Goal: Task Accomplishment & Management: Complete application form

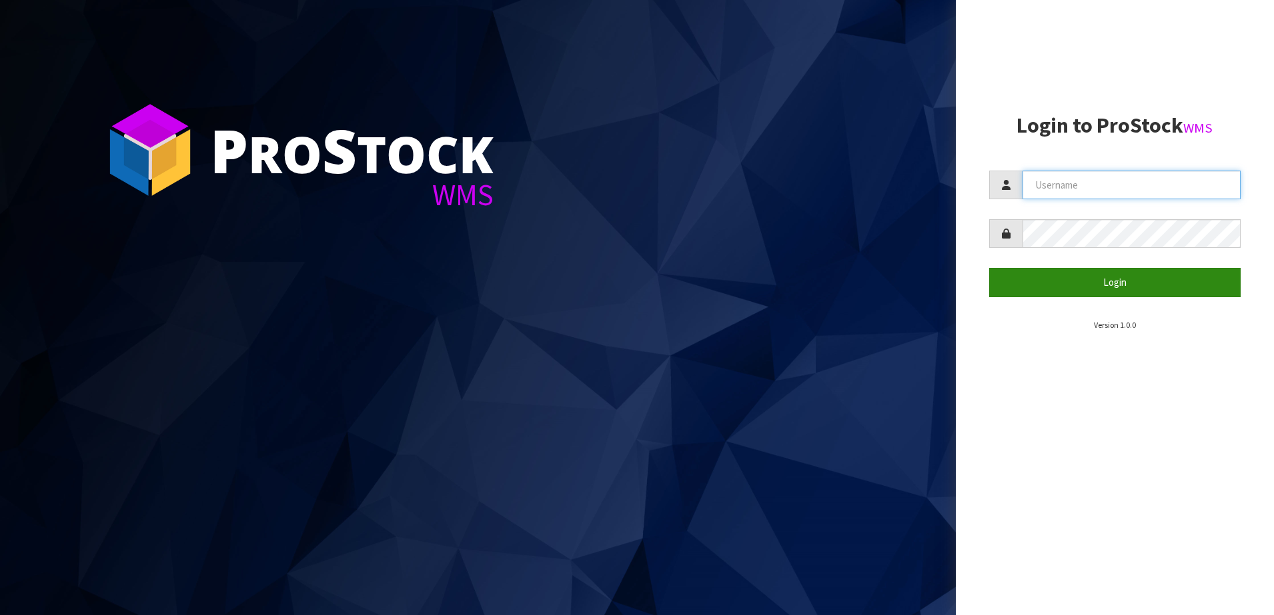
type input "SHEPHERD"
click at [1027, 294] on button "Login" at bounding box center [1115, 282] width 252 height 29
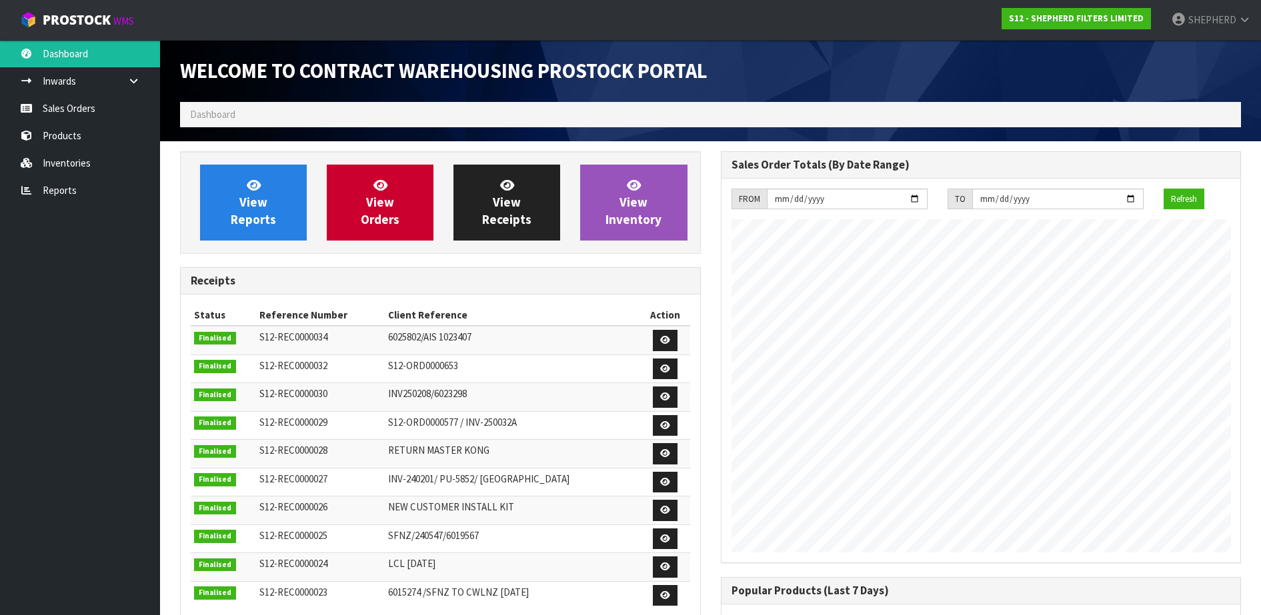
scroll to position [610, 540]
click at [74, 111] on link "Sales Orders" at bounding box center [80, 108] width 160 height 27
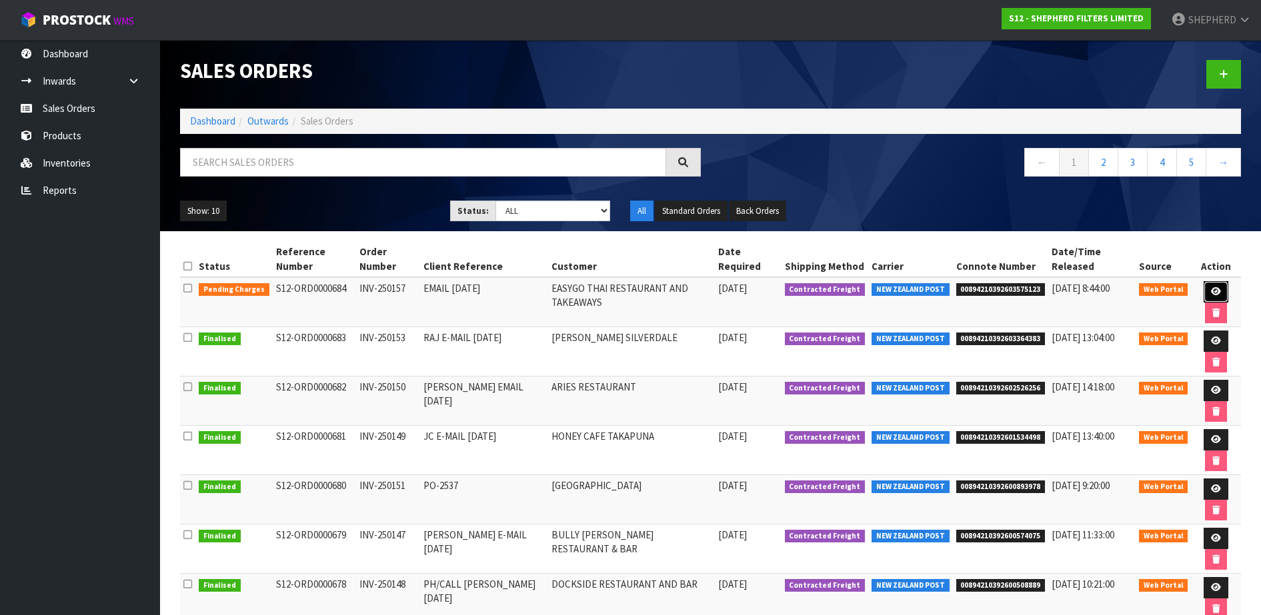
click at [1211, 290] on icon at bounding box center [1216, 291] width 10 height 9
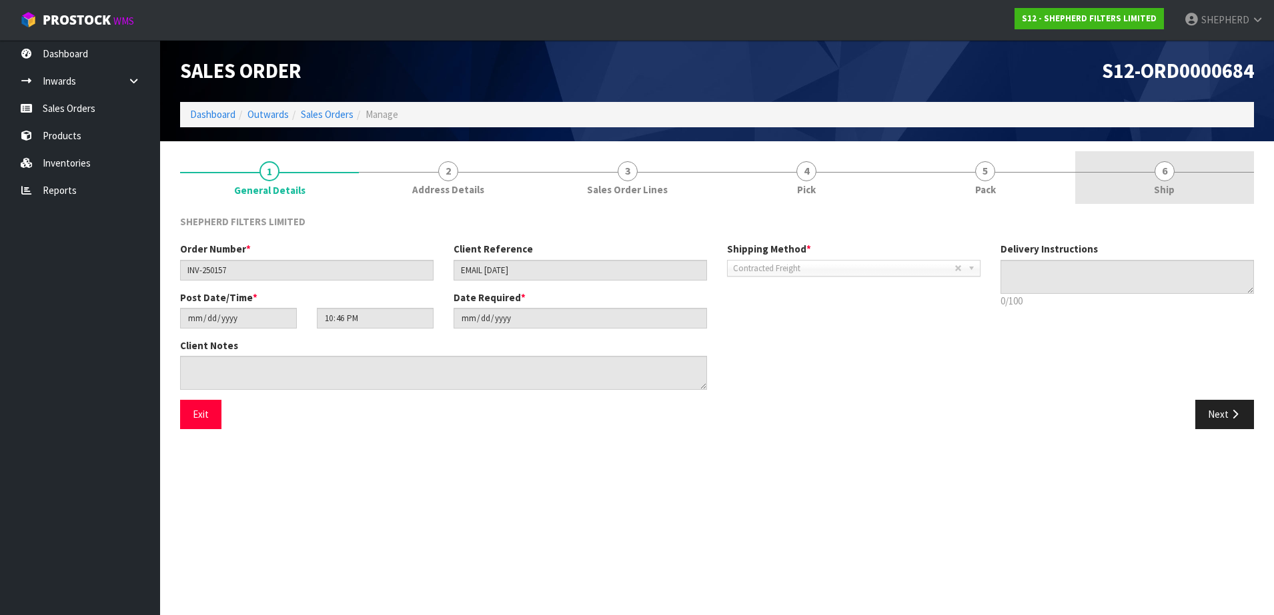
click at [1164, 163] on span "6" at bounding box center [1164, 171] width 20 height 20
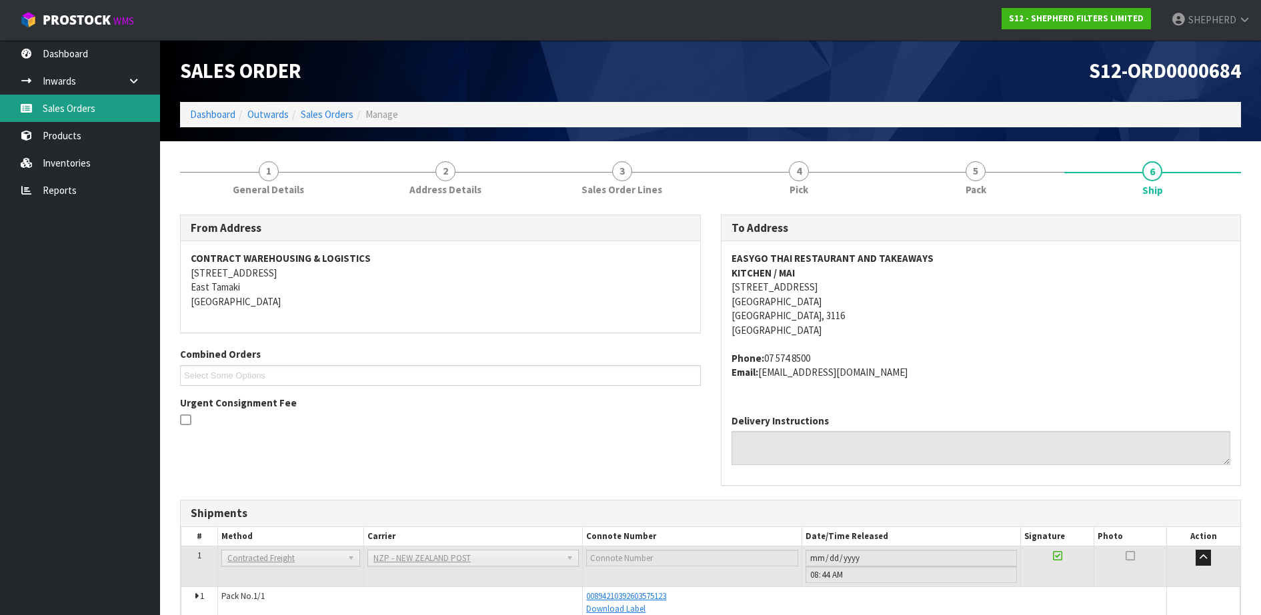
click at [73, 105] on link "Sales Orders" at bounding box center [80, 108] width 160 height 27
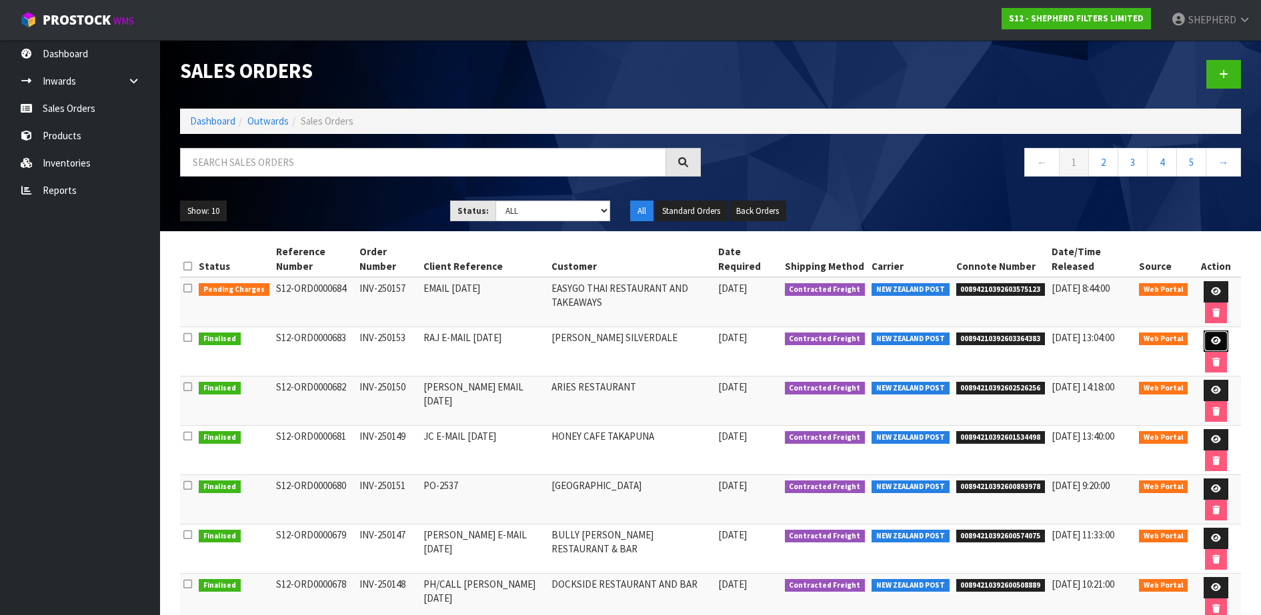
click at [1213, 343] on icon at bounding box center [1216, 341] width 10 height 9
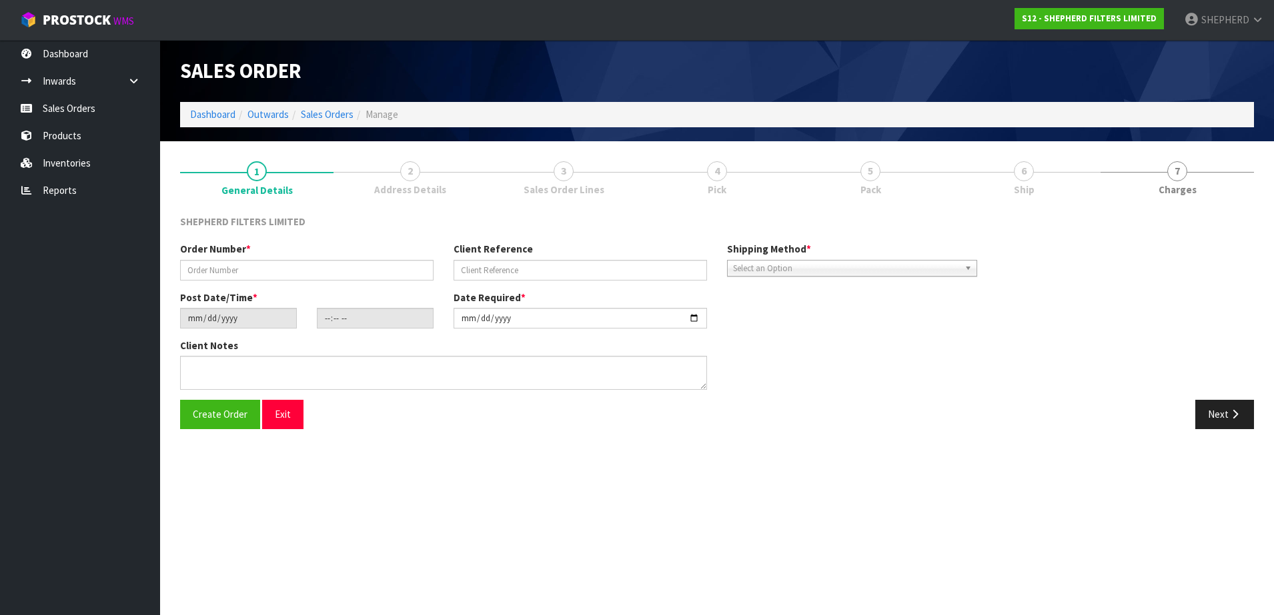
type input "INV-250153"
type input "RAJ E-MAIL [DATE]"
type input "[DATE]"
type input "22:41:00.000"
type input "[DATE]"
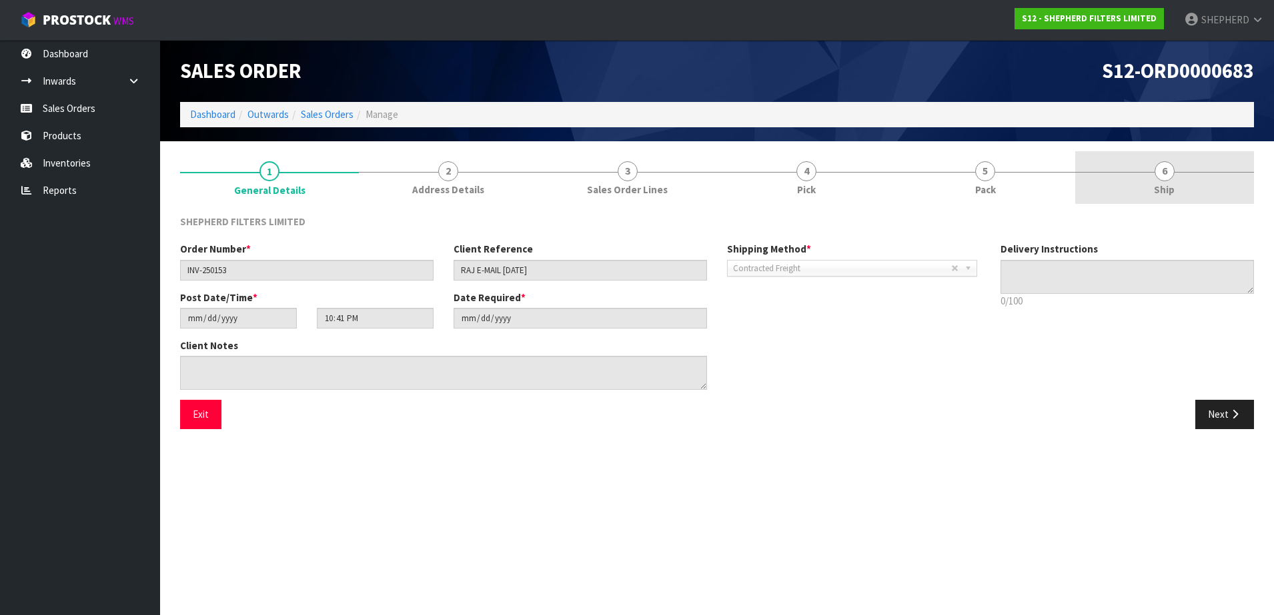
click at [1166, 173] on span "6" at bounding box center [1164, 171] width 20 height 20
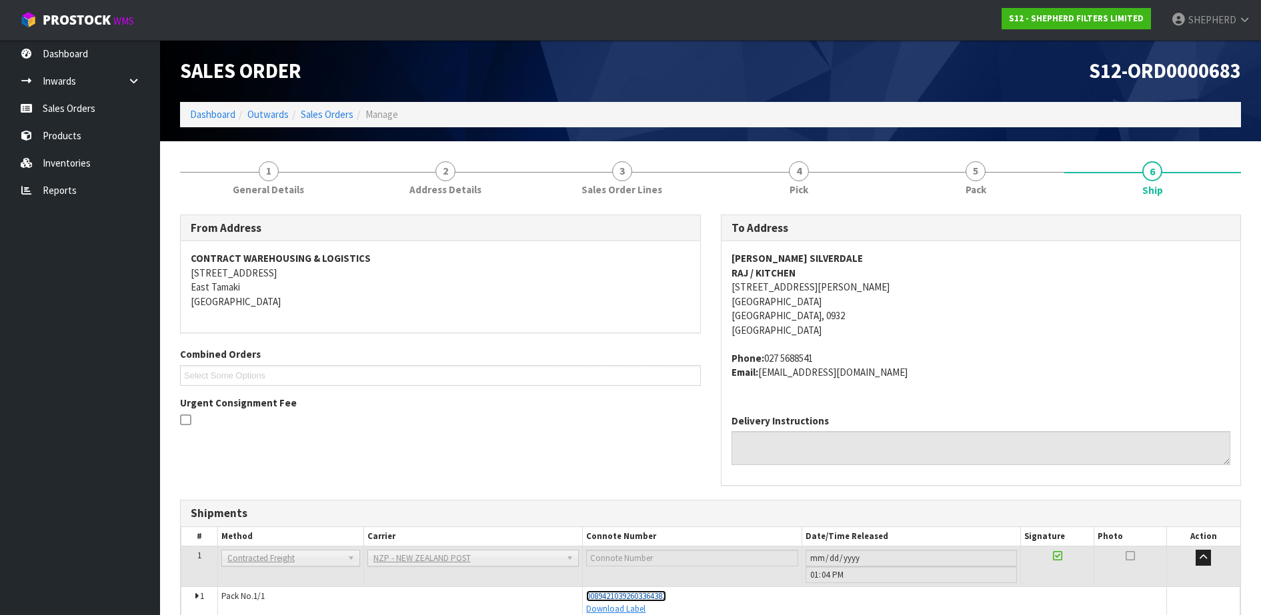
click at [660, 597] on span "00894210392603364383" at bounding box center [626, 596] width 80 height 11
click at [108, 105] on link "Sales Orders" at bounding box center [80, 108] width 160 height 27
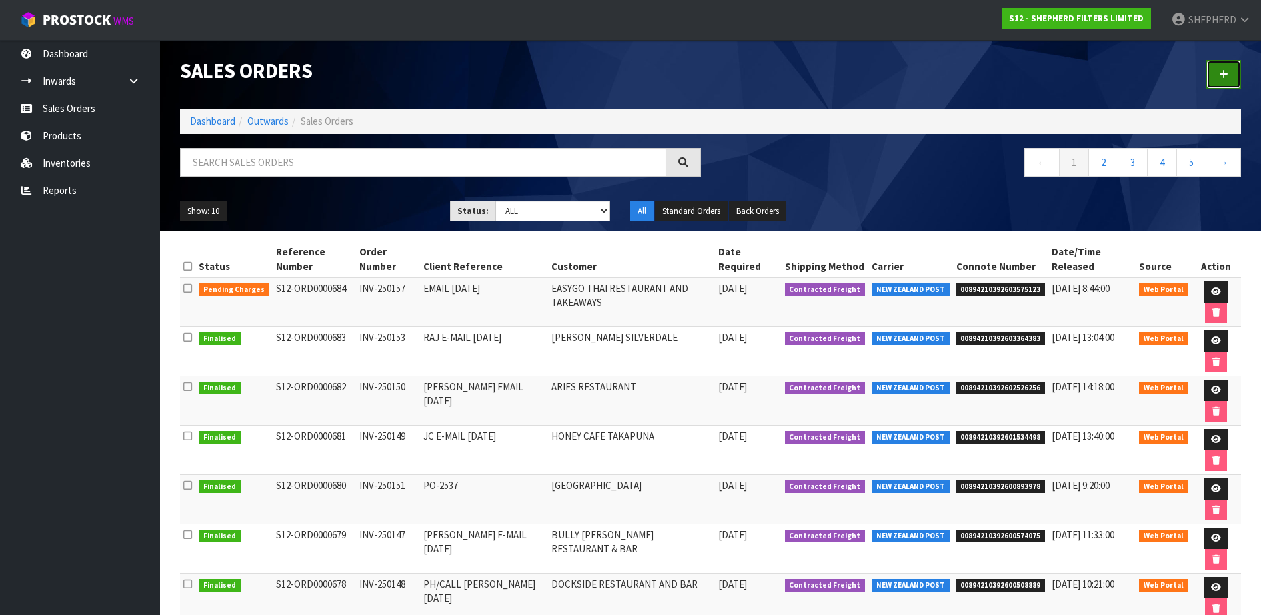
click at [1230, 78] on link at bounding box center [1223, 74] width 35 height 29
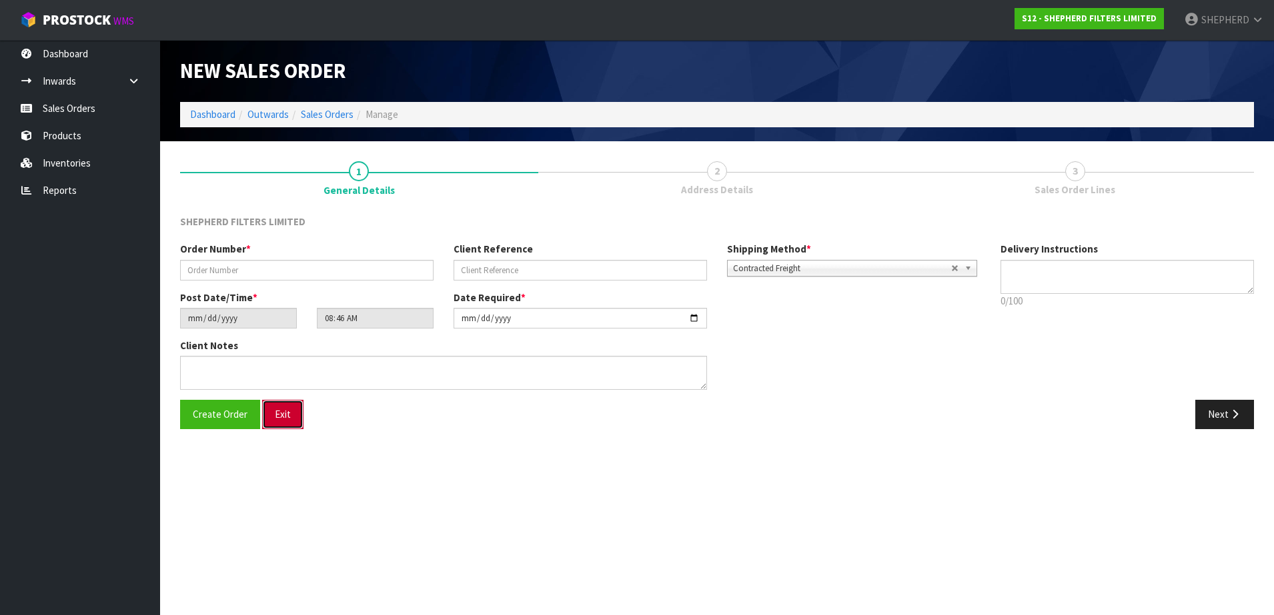
click at [280, 422] on button "Exit" at bounding box center [282, 414] width 41 height 29
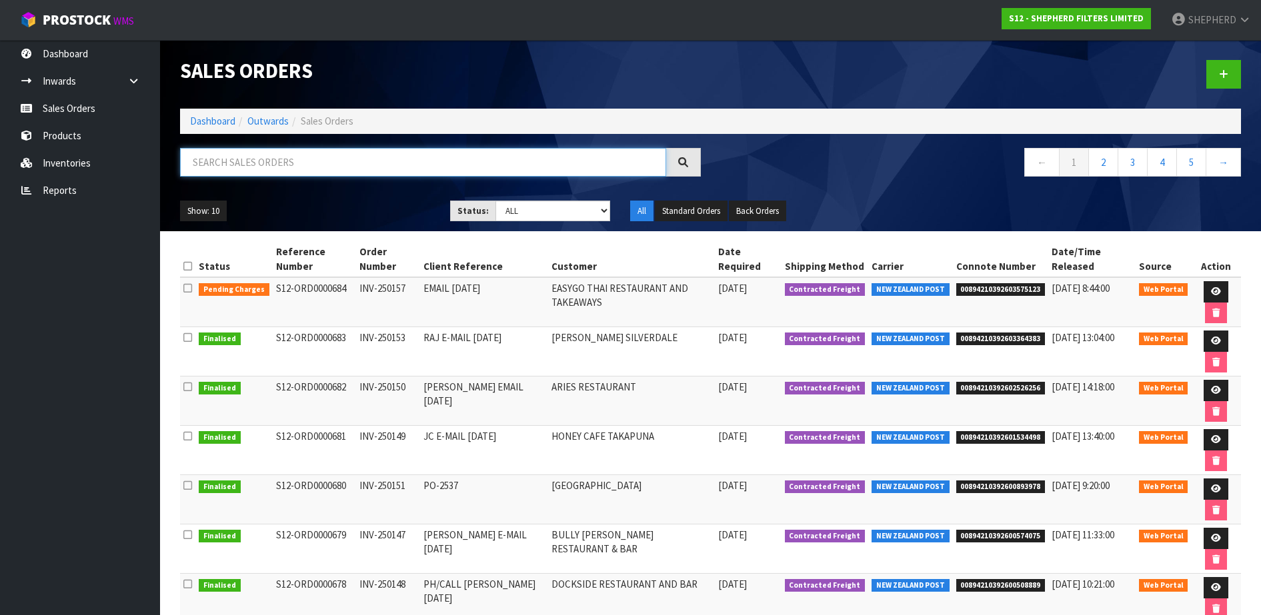
drag, startPoint x: 285, startPoint y: 170, endPoint x: 288, endPoint y: 159, distance: 11.8
click at [285, 169] on input "text" at bounding box center [423, 162] width 486 height 29
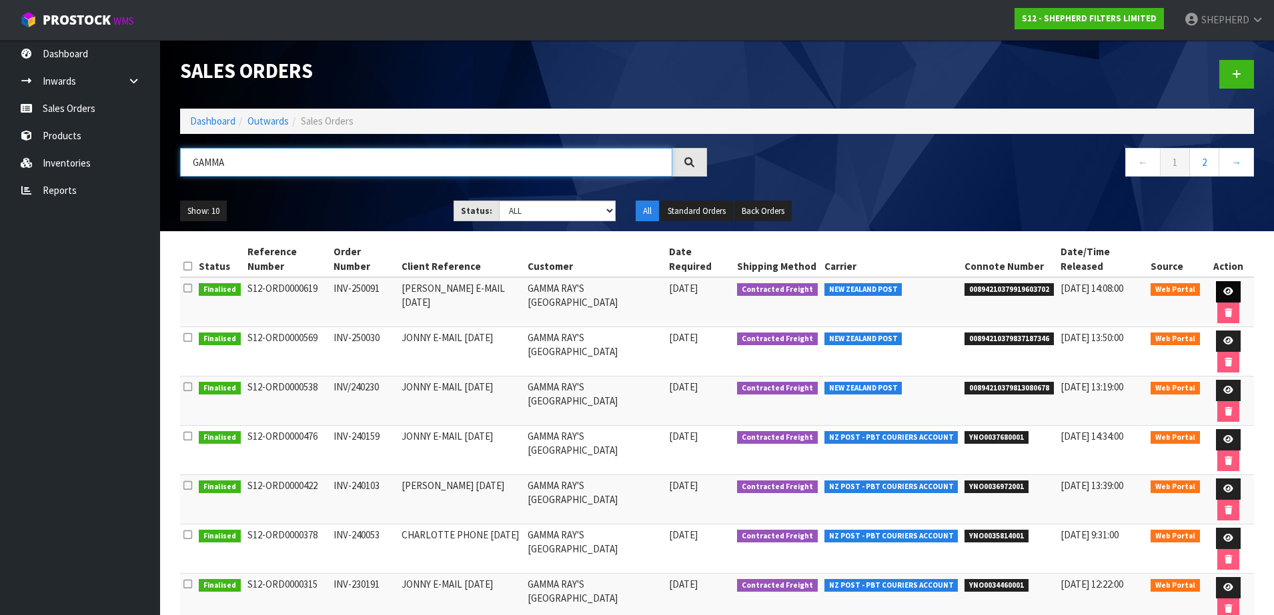
type input "GAMMA"
click at [1223, 287] on icon at bounding box center [1228, 291] width 10 height 9
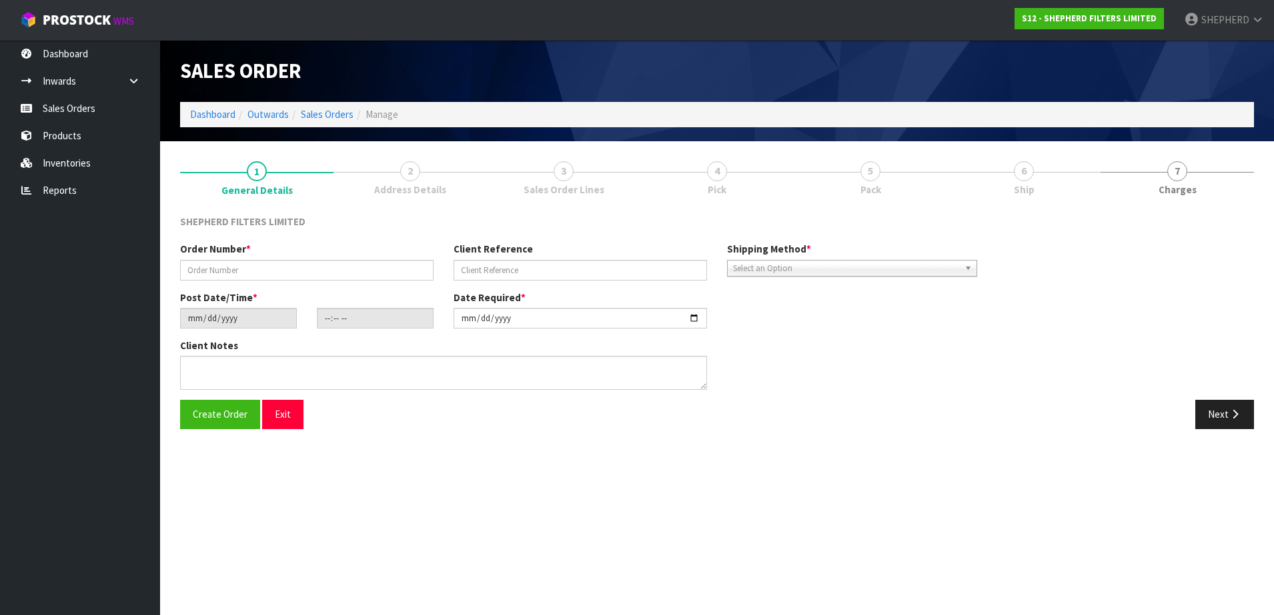
type input "INV-250091"
type input "[PERSON_NAME] E-MAIL [DATE]"
type input "[DATE]"
type input "18:00:00.000"
type input "[DATE]"
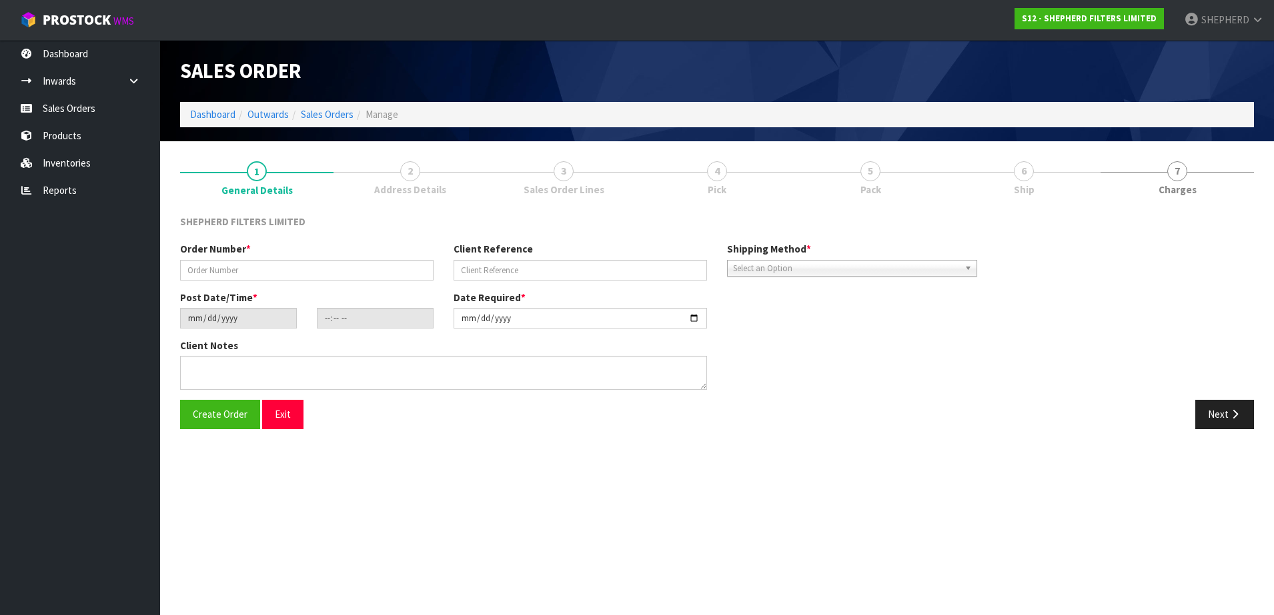
type textarea "CLOSED [DATE] OPEN 11AM-2PM AND 5-8PM"
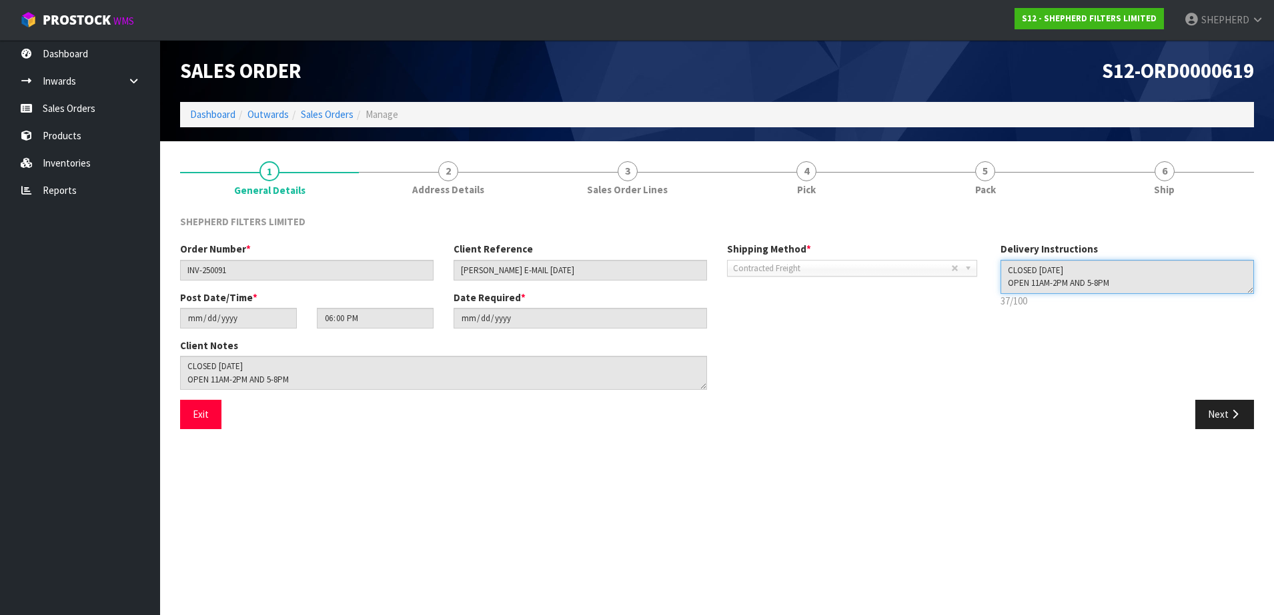
drag, startPoint x: 1126, startPoint y: 277, endPoint x: 983, endPoint y: 257, distance: 144.0
click at [983, 257] on div "Order Number * INV-250091 Client Reference JONNY E-MAIL [DATE] Shipping Method …" at bounding box center [716, 321] width 1093 height 158
drag, startPoint x: 1120, startPoint y: 283, endPoint x: 983, endPoint y: 263, distance: 138.0
click at [983, 263] on div "Order Number * INV-250091 Client Reference JONNY E-MAIL [DATE] Shipping Method …" at bounding box center [716, 321] width 1093 height 158
click at [212, 415] on button "Exit" at bounding box center [200, 414] width 41 height 29
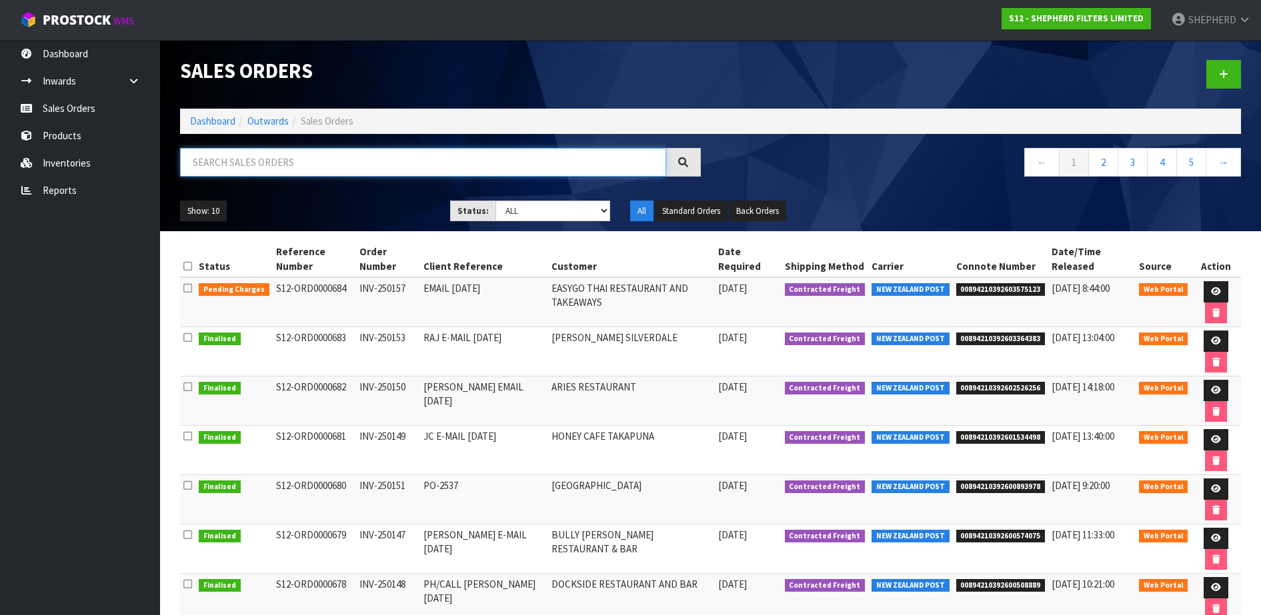
click at [367, 163] on input "text" at bounding box center [423, 162] width 486 height 29
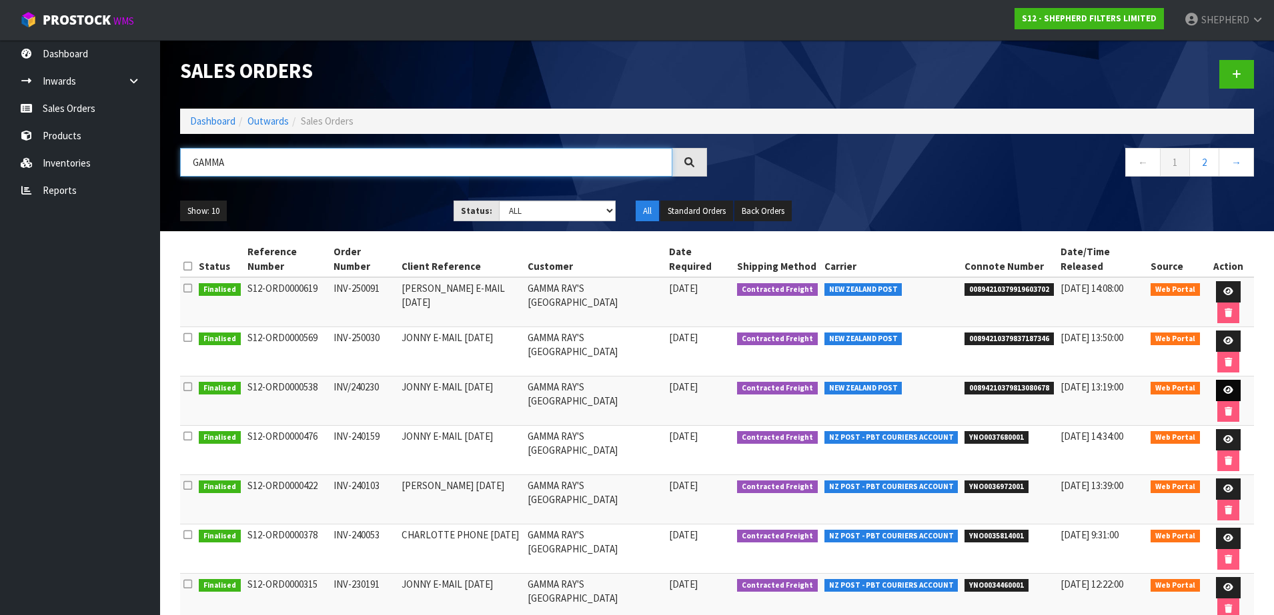
type input "GAMMA"
click at [1223, 386] on icon at bounding box center [1228, 390] width 10 height 9
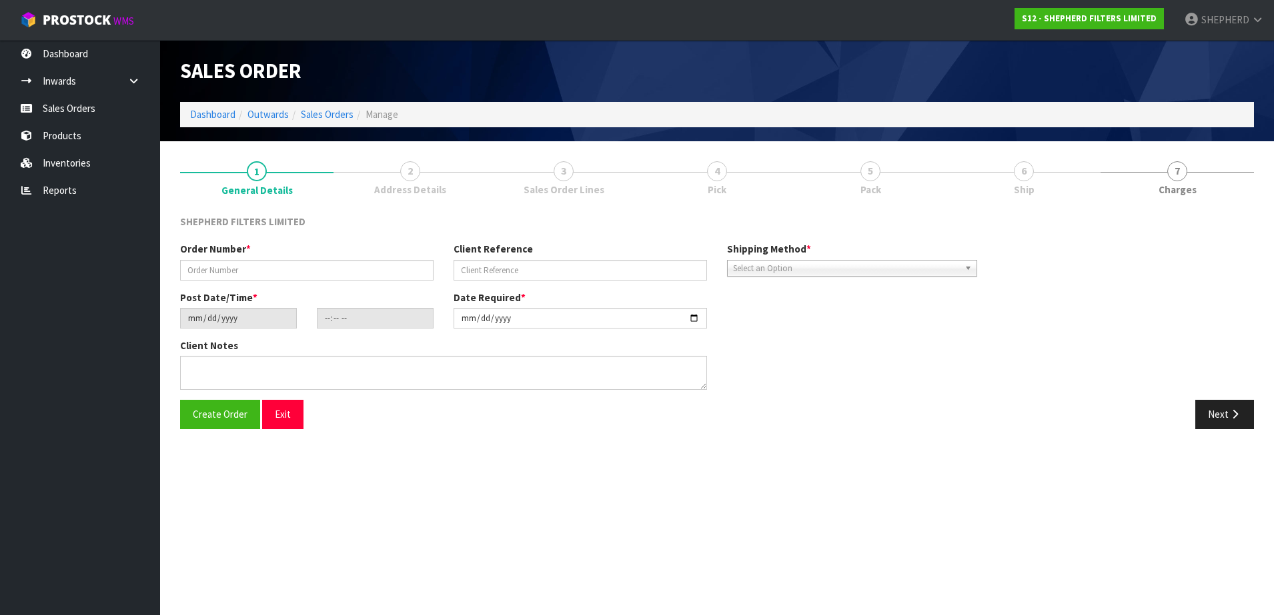
type input "INV/240230"
type input "JONNY E-MAIL [DATE]"
type input "[DATE]"
type input "16:24:00.000"
type input "[DATE]"
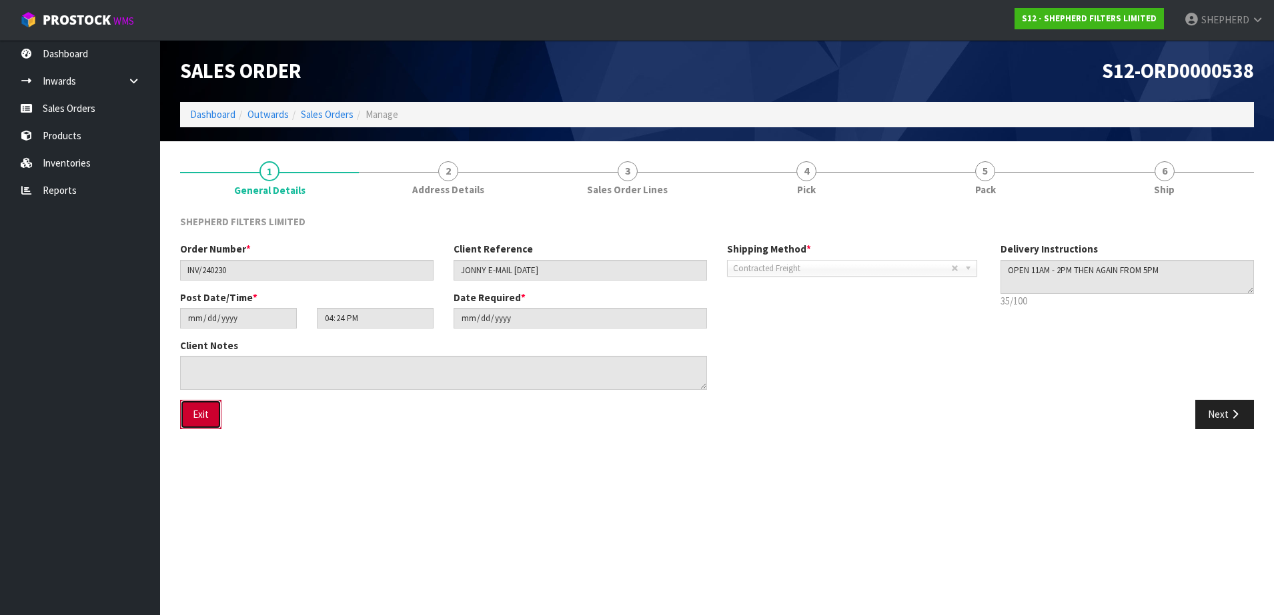
click at [207, 419] on button "Exit" at bounding box center [200, 414] width 41 height 29
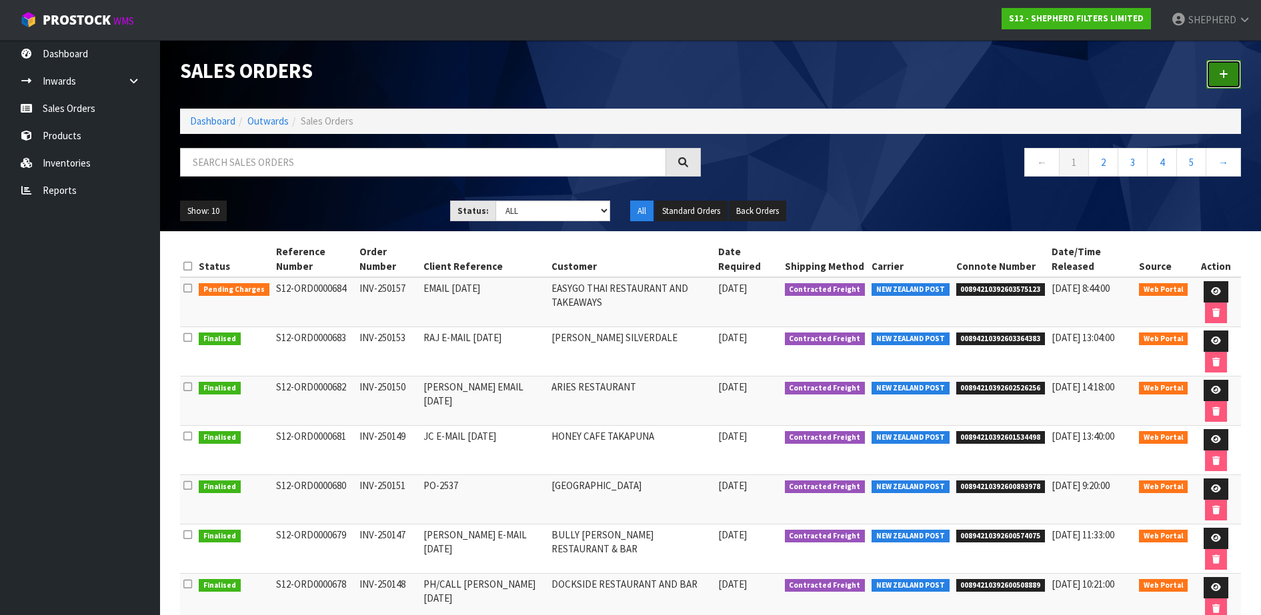
click at [1227, 73] on icon at bounding box center [1223, 74] width 9 height 10
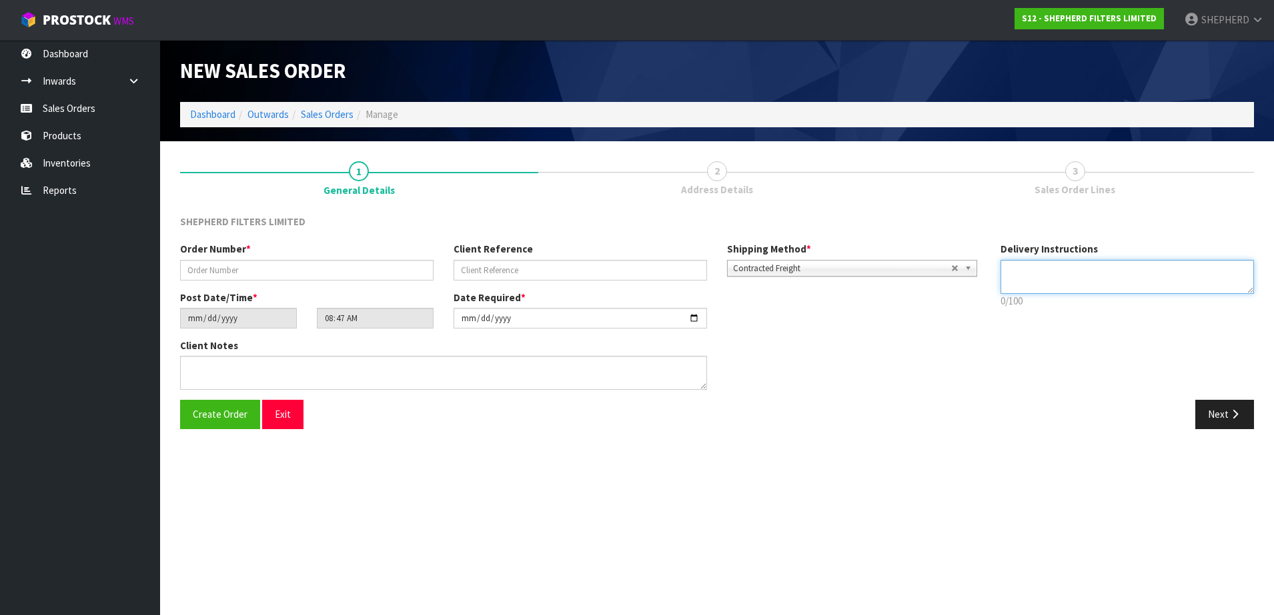
click at [1075, 277] on textarea at bounding box center [1126, 277] width 253 height 34
paste textarea "CLOSED [DATE] OPEN 11AM-2PM AND 5-8PM"
type textarea "CLOSED [DATE] OPEN 11AM-2PM AND 5-8PM"
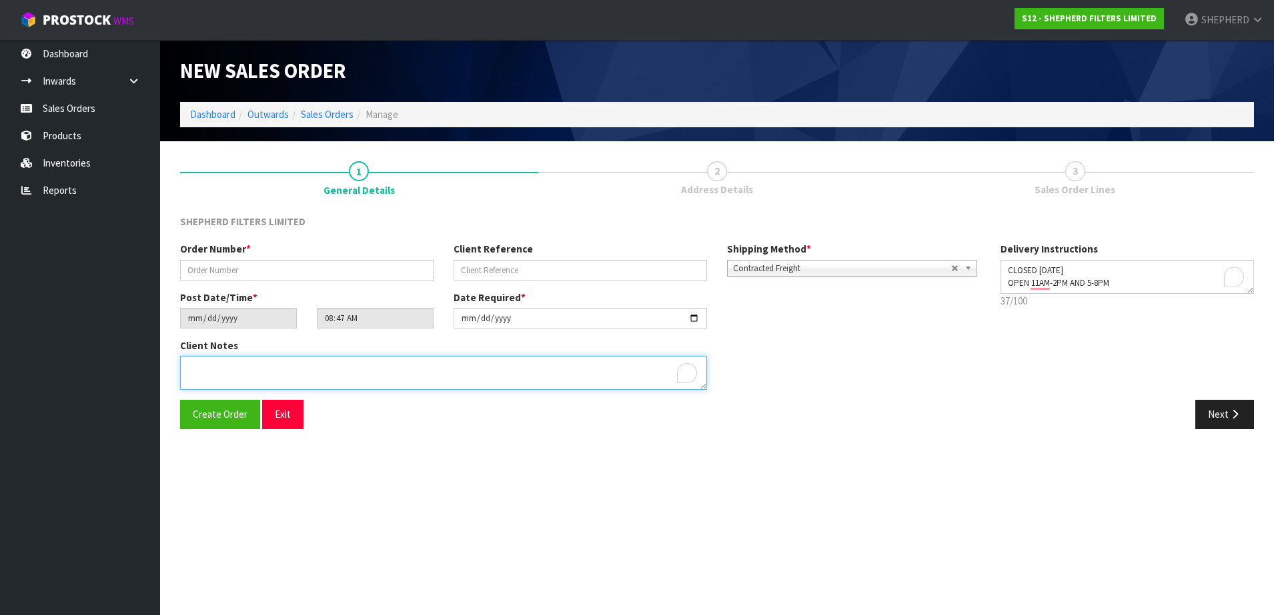
click at [450, 363] on textarea "To enrich screen reader interactions, please activate Accessibility in Grammarl…" at bounding box center [443, 373] width 527 height 34
paste textarea "CLOSED [DATE] OPEN 11AM-2PM AND 5-8PM"
type textarea "CLOSED [DATE] OPEN 11AM-2PM AND 5-8PM"
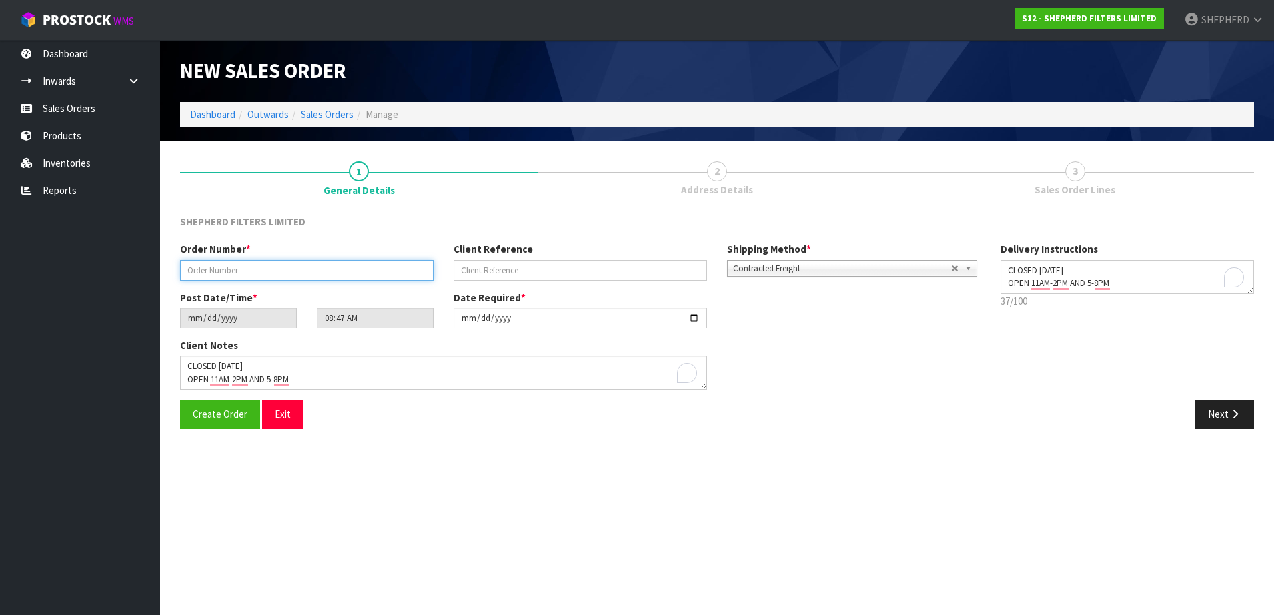
click at [277, 274] on input "text" at bounding box center [306, 270] width 253 height 21
paste input "INV-250154"
type input "INV-250154"
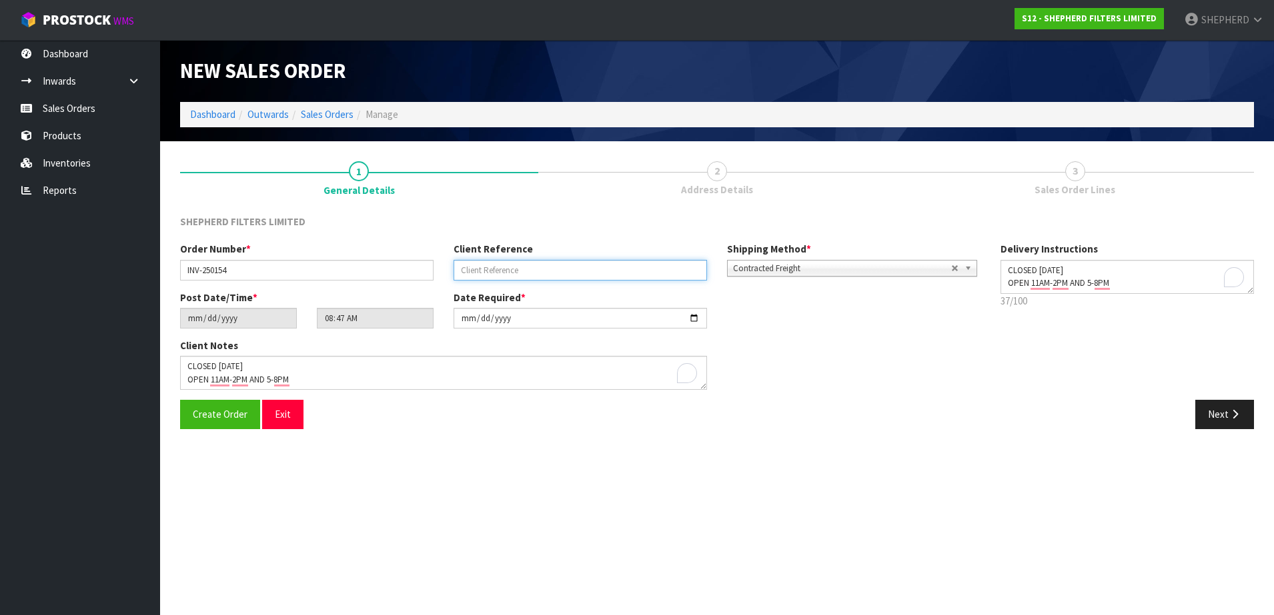
click at [493, 272] on input "text" at bounding box center [579, 270] width 253 height 21
paste input "JONNY E-MAIL [DATE]"
type input "JONNY E-MAIL [DATE]"
click at [224, 416] on span "Create Order" at bounding box center [220, 414] width 55 height 13
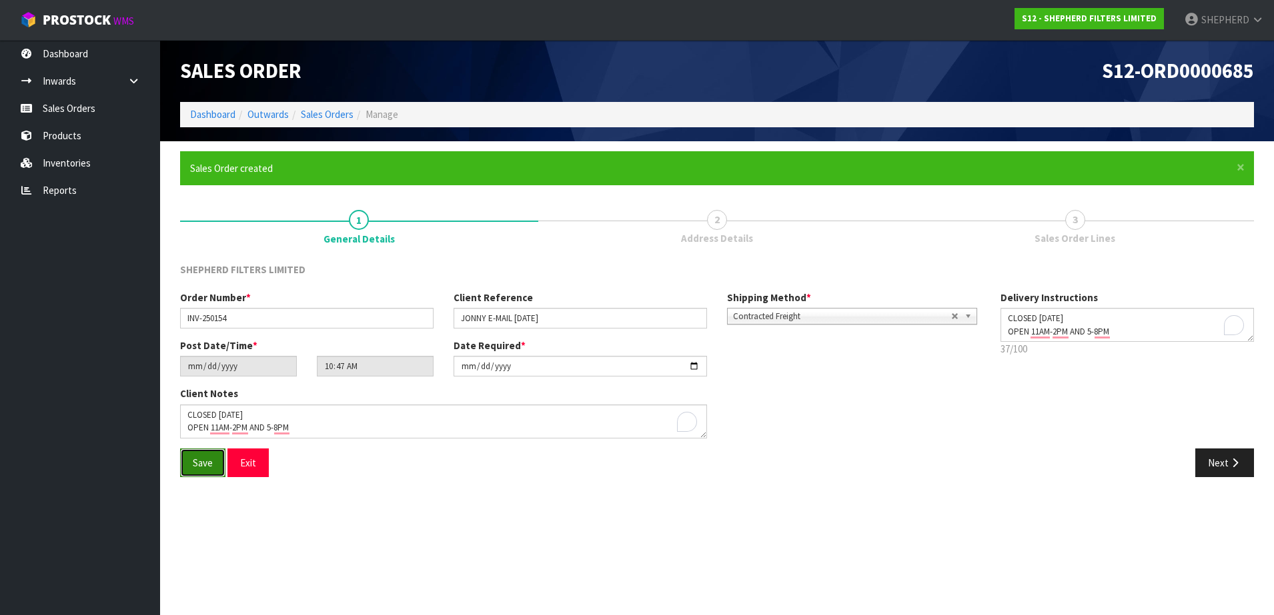
click at [202, 471] on button "Save" at bounding box center [202, 463] width 45 height 29
type input "12:47:00.000"
click at [1215, 467] on button "Next" at bounding box center [1224, 463] width 59 height 29
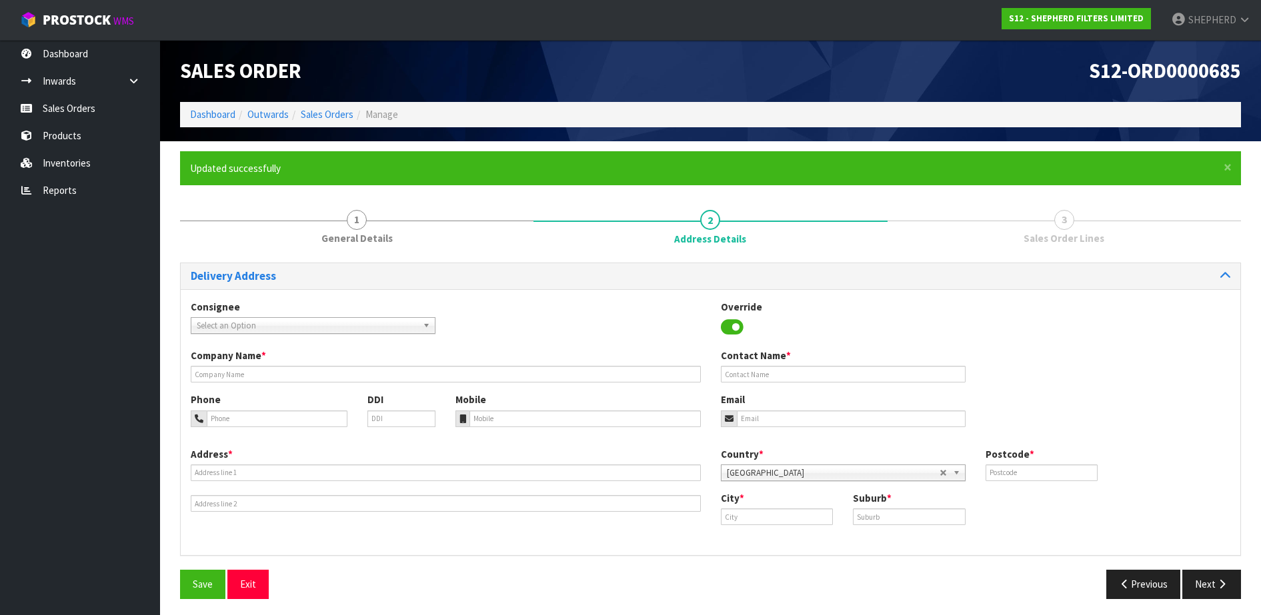
click at [334, 325] on span "Select an Option" at bounding box center [307, 326] width 221 height 16
type input "gamma"
click at [320, 366] on li "MARINO - GAMMA RAY'S [GEOGRAPHIC_DATA]" at bounding box center [313, 363] width 238 height 17
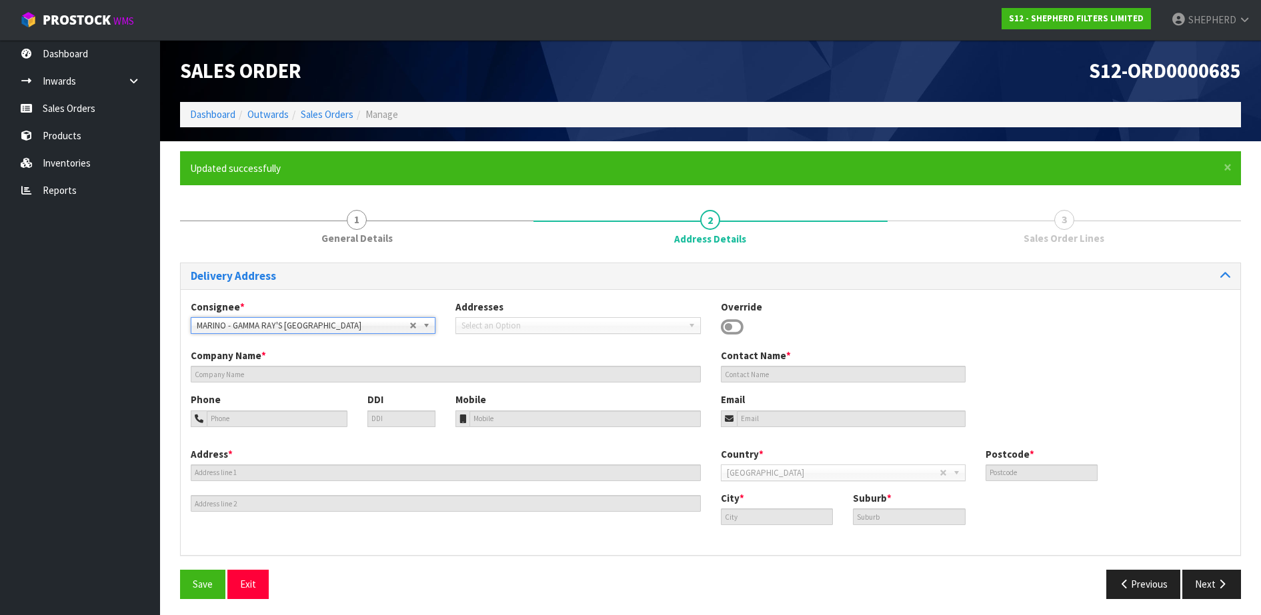
type input "GAMMA RAY'S [GEOGRAPHIC_DATA]"
type input "[PERSON_NAME]"
type input "021 134 66 60"
type input "[EMAIL_ADDRESS][PERSON_NAME][DOMAIN_NAME]"
type input "[STREET_ADDRESS]"
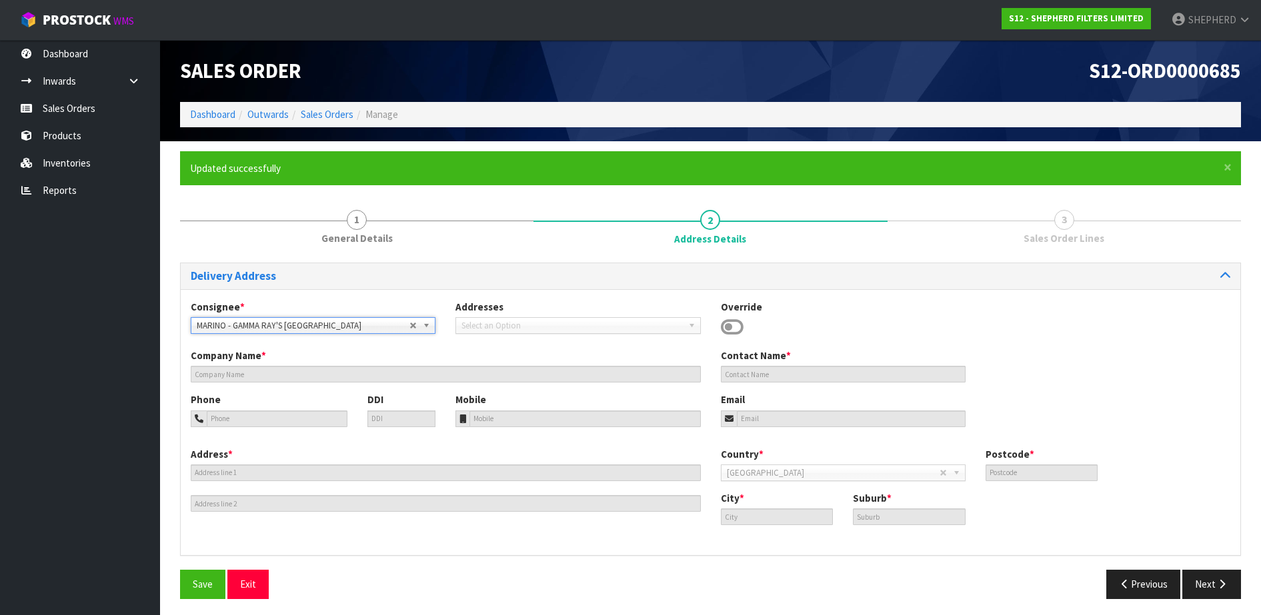
type input "4310"
type input "[GEOGRAPHIC_DATA]"
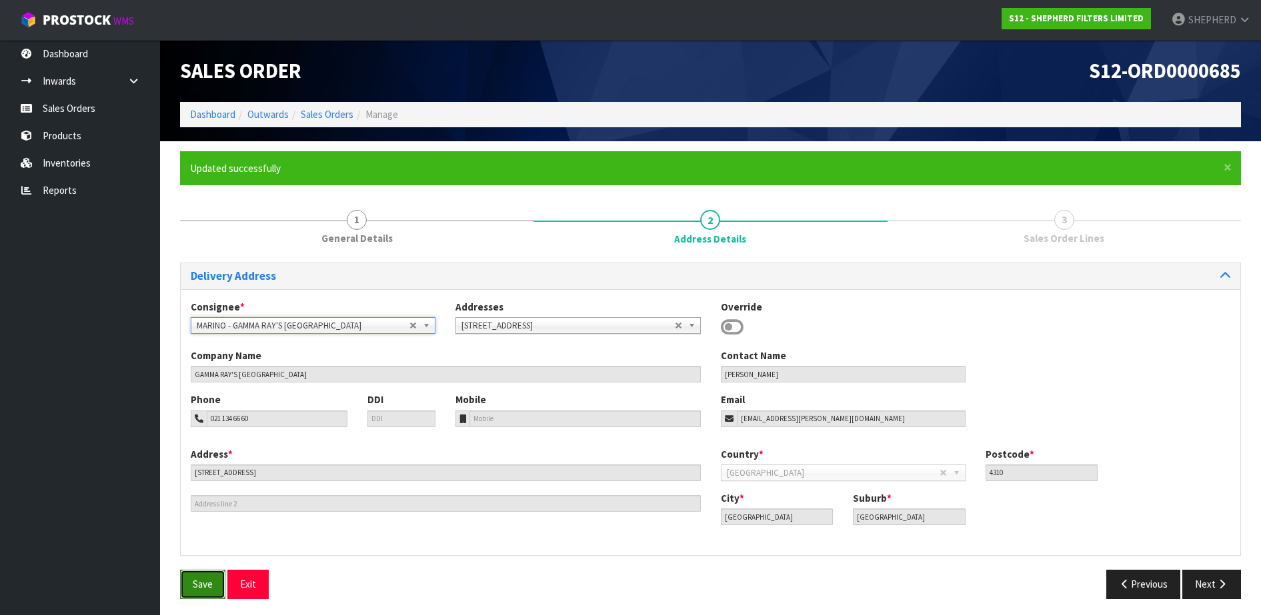
click at [196, 583] on span "Save" at bounding box center [203, 584] width 20 height 13
click at [1205, 584] on button "Next" at bounding box center [1211, 584] width 59 height 29
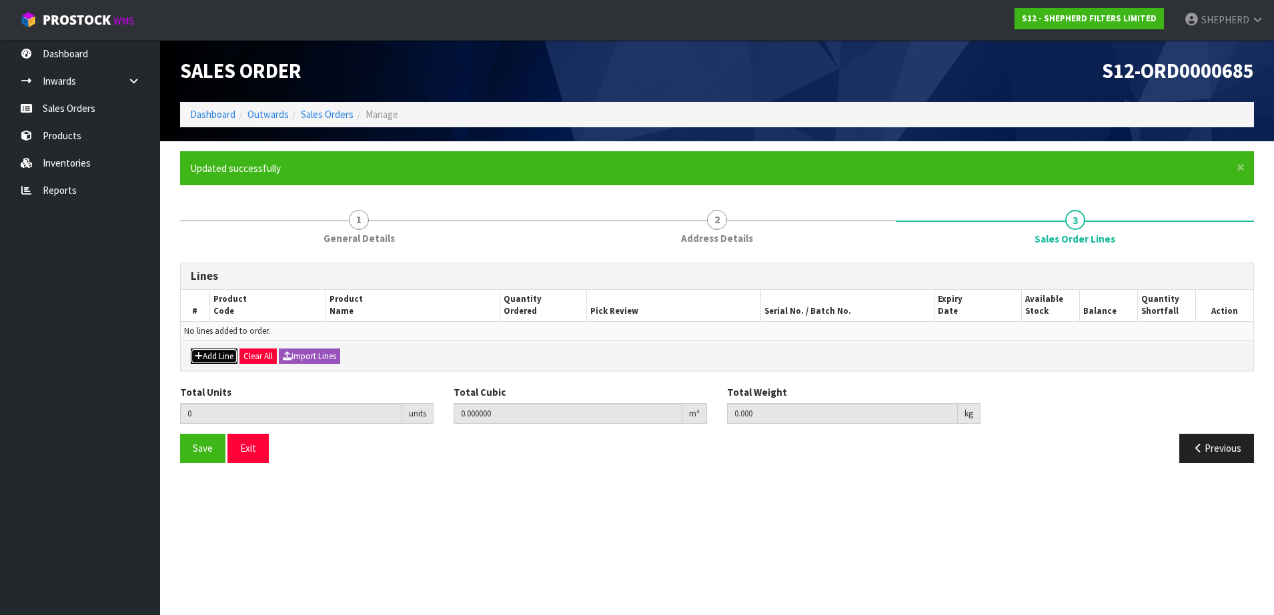
click at [205, 354] on button "Add Line" at bounding box center [214, 357] width 47 height 16
type input "0"
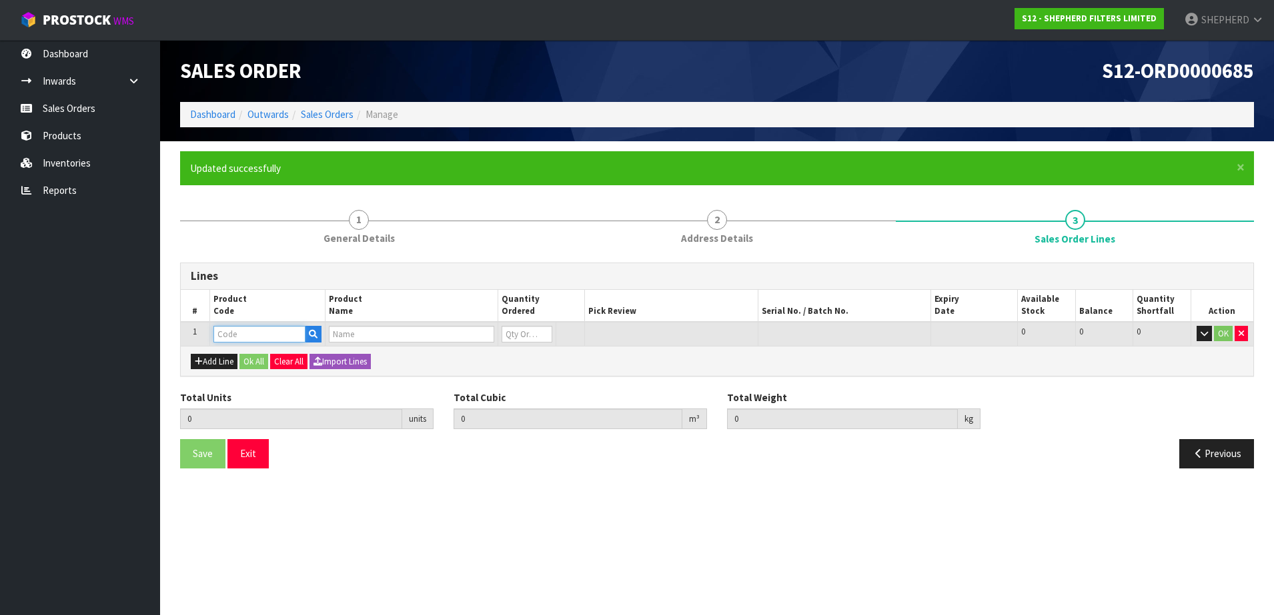
click at [249, 333] on input "text" at bounding box center [259, 334] width 92 height 17
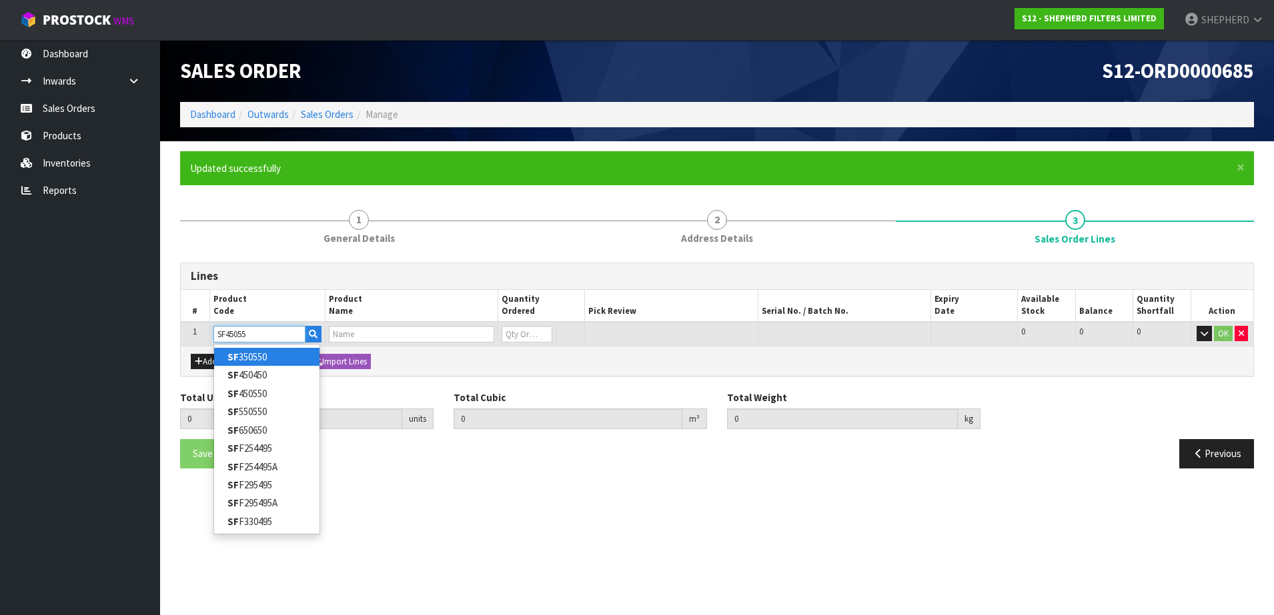
type input "SF450550"
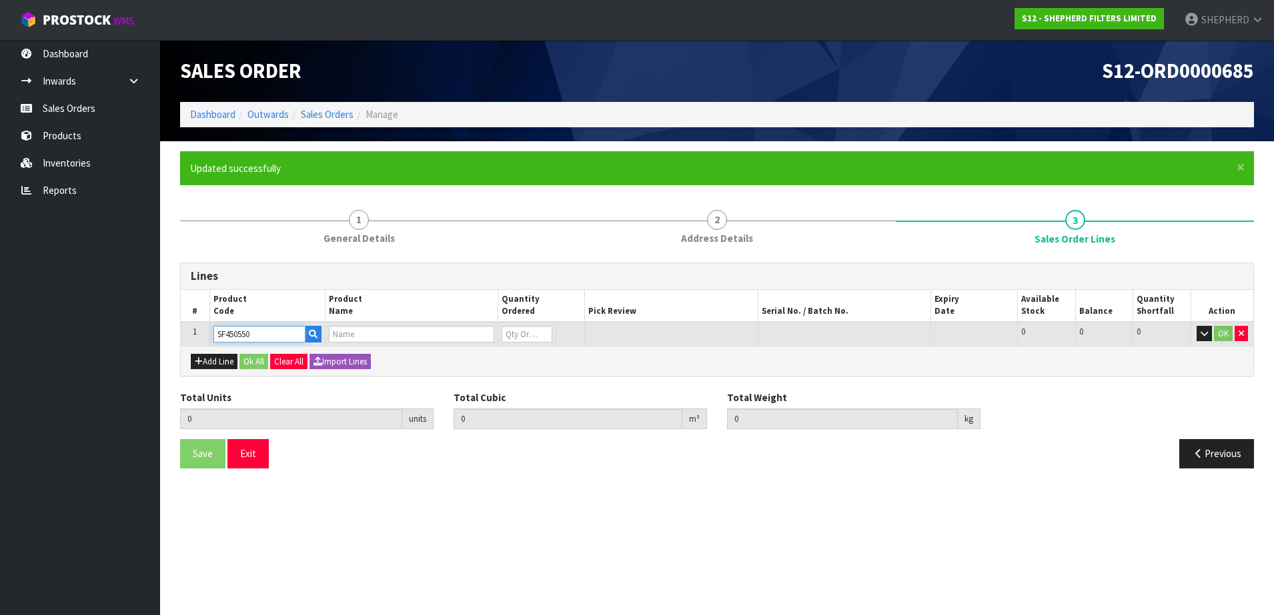
type input "0.000000"
type input "0.000"
type input "SHEPHERD FILTERS 450 X 550 - CODE SF450550"
type input "0"
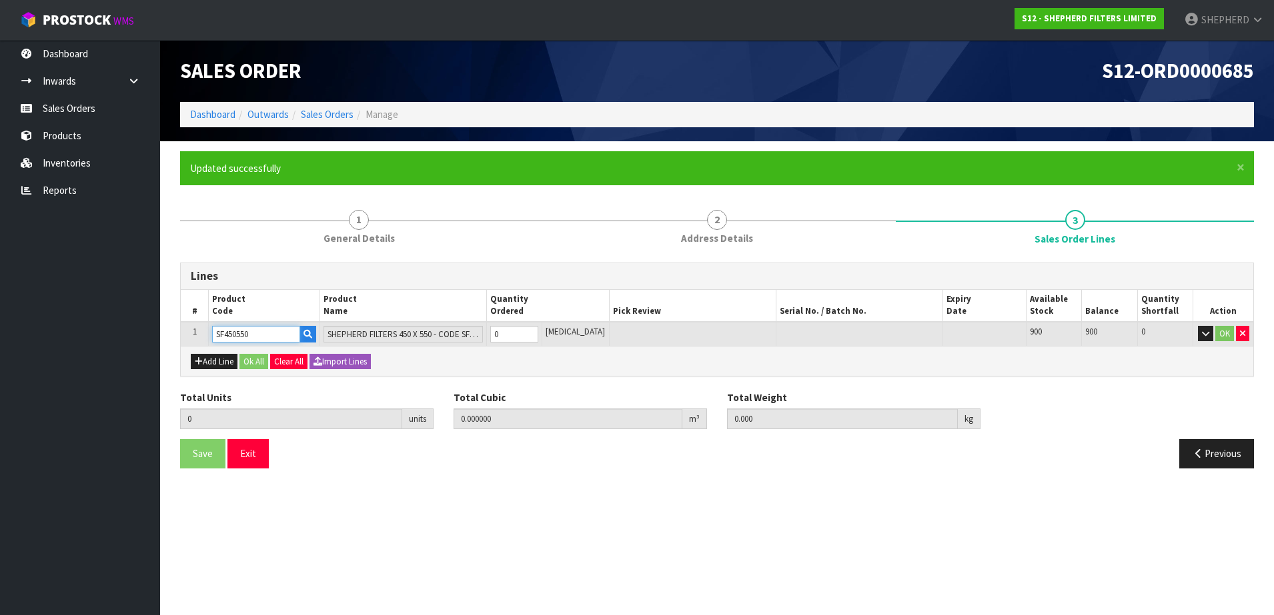
type input "SF450550"
click at [518, 331] on input "0" at bounding box center [514, 334] width 48 height 17
click at [493, 329] on tr "1 SF450550 SHEPHERD FILTERS 450 X 550 - CODE SF450550 0 [MEDICAL_DATA] 900 900 …" at bounding box center [717, 334] width 1072 height 25
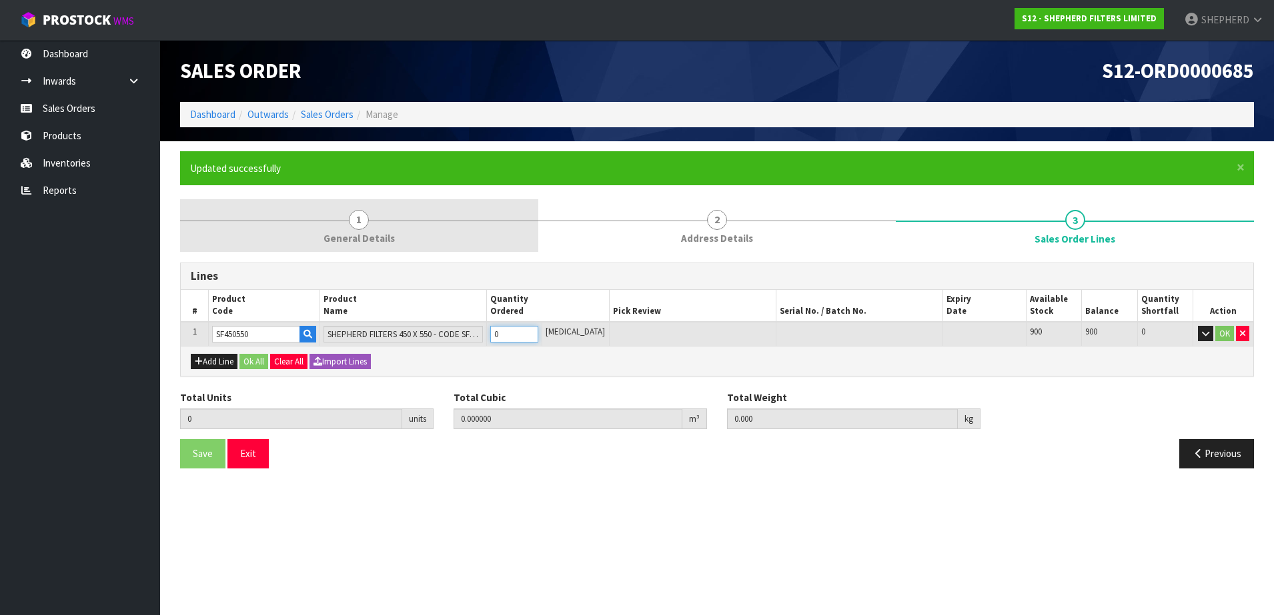
type input "5"
type input "0.00233"
type input "0.25"
type input "5"
type input "50"
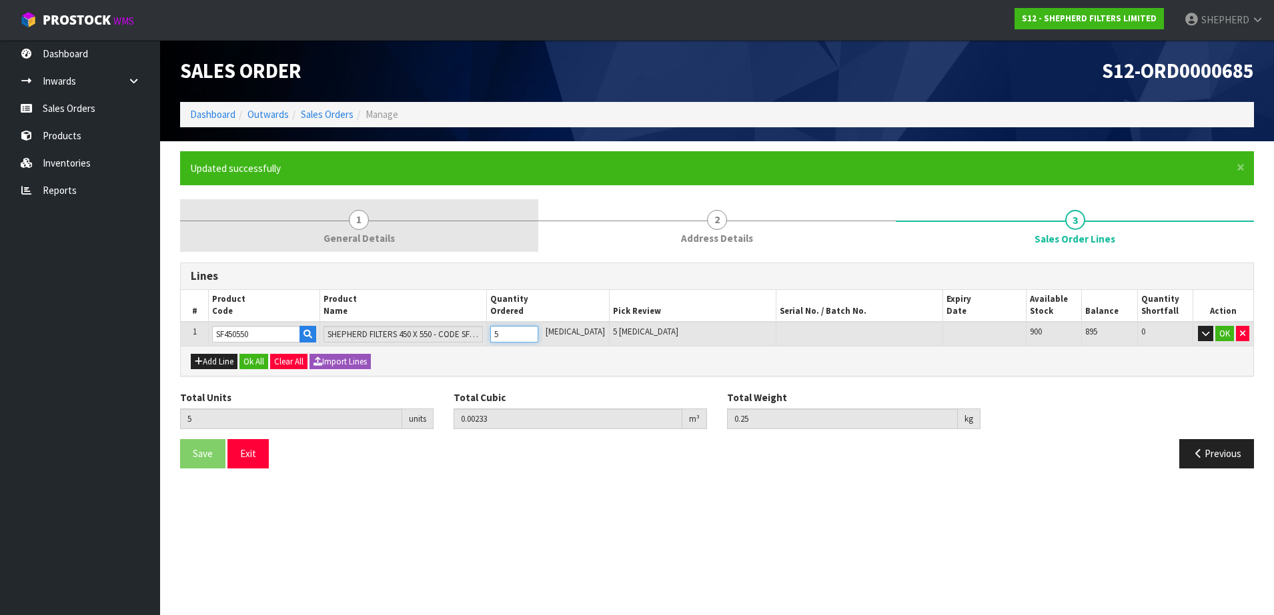
type input "0.04089"
type input "2.5"
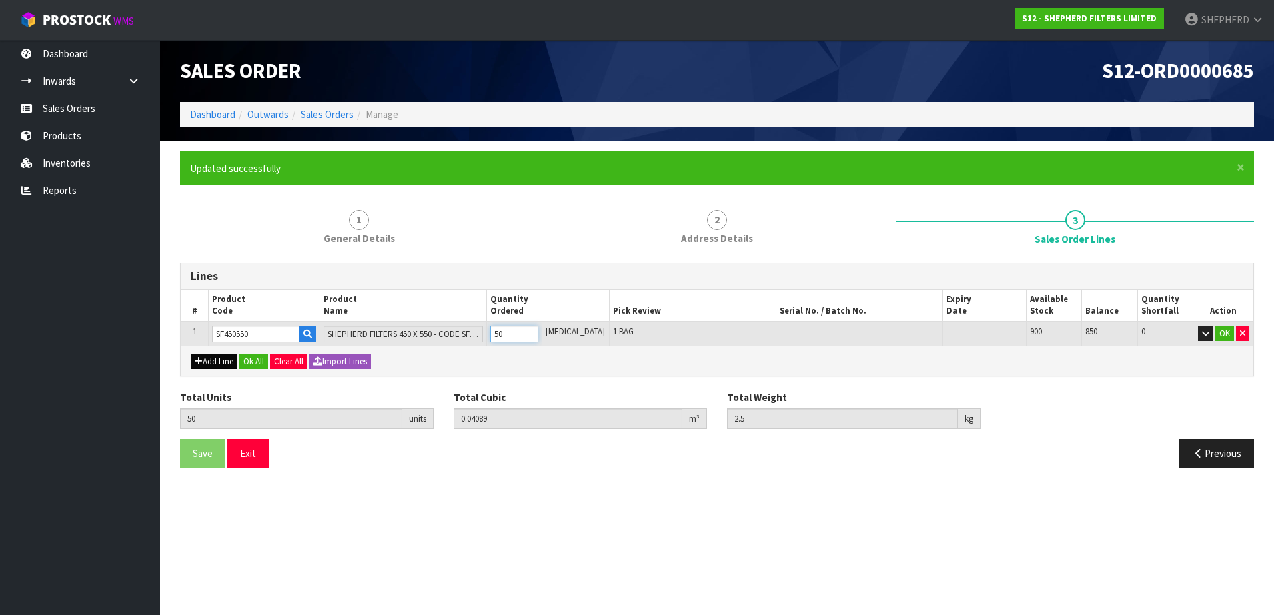
type input "50"
click at [196, 359] on icon "button" at bounding box center [199, 361] width 8 height 9
type input "0"
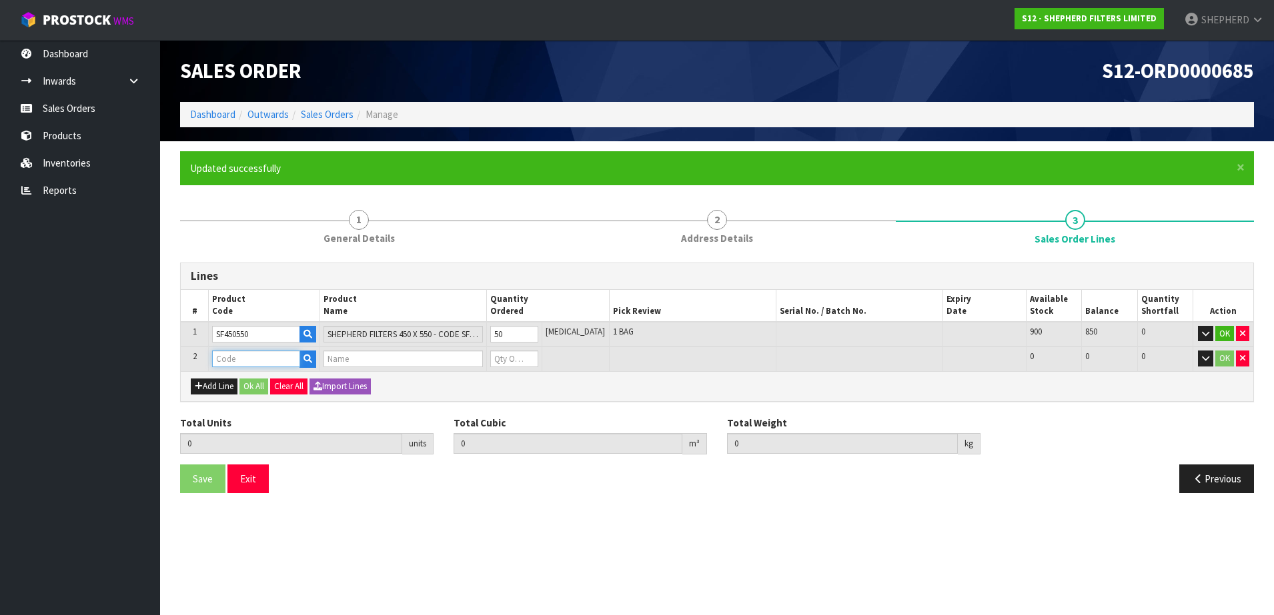
click at [244, 358] on input "text" at bounding box center [256, 359] width 88 height 17
type input "COURIER"
click at [253, 378] on strong "COURIER" at bounding box center [246, 381] width 39 height 13
type input "COURIER SATCHELS (75X90CM)"
type input "50"
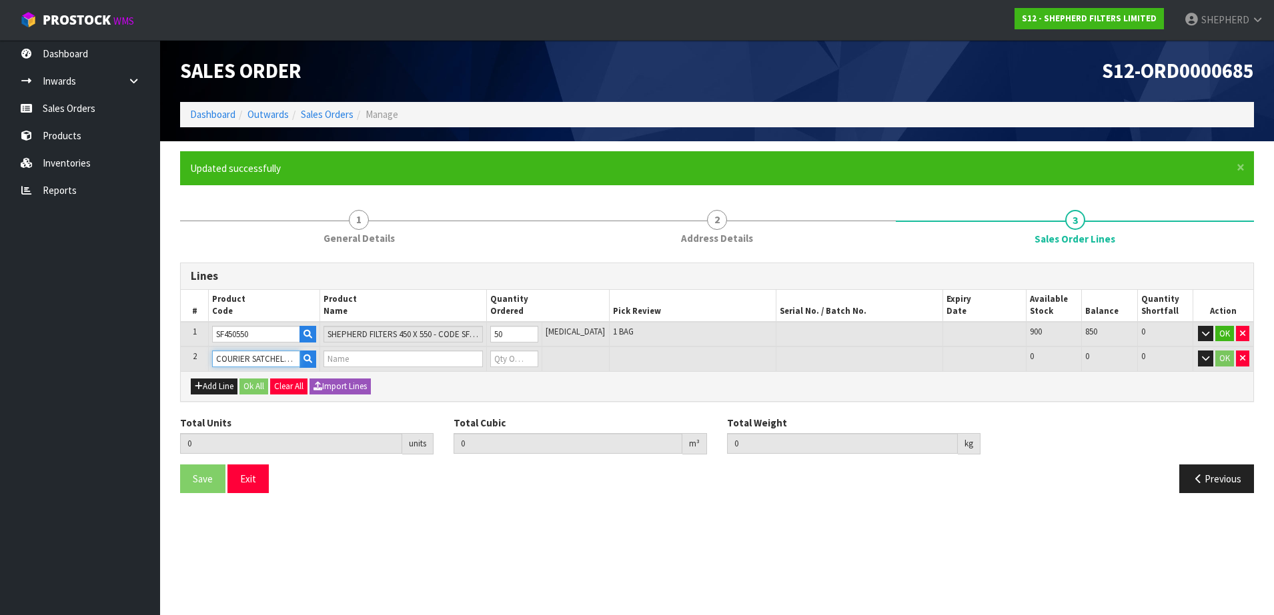
type input "0.04089"
type input "2.5"
type input "SINGLE-PACK SATCHELS"
type input "0"
click at [489, 360] on tr "2 COURIER SATCHELS (75X90CM) SINGLE-PACK SATCHELS 0 BAG 104 104 0 OK" at bounding box center [717, 359] width 1072 height 25
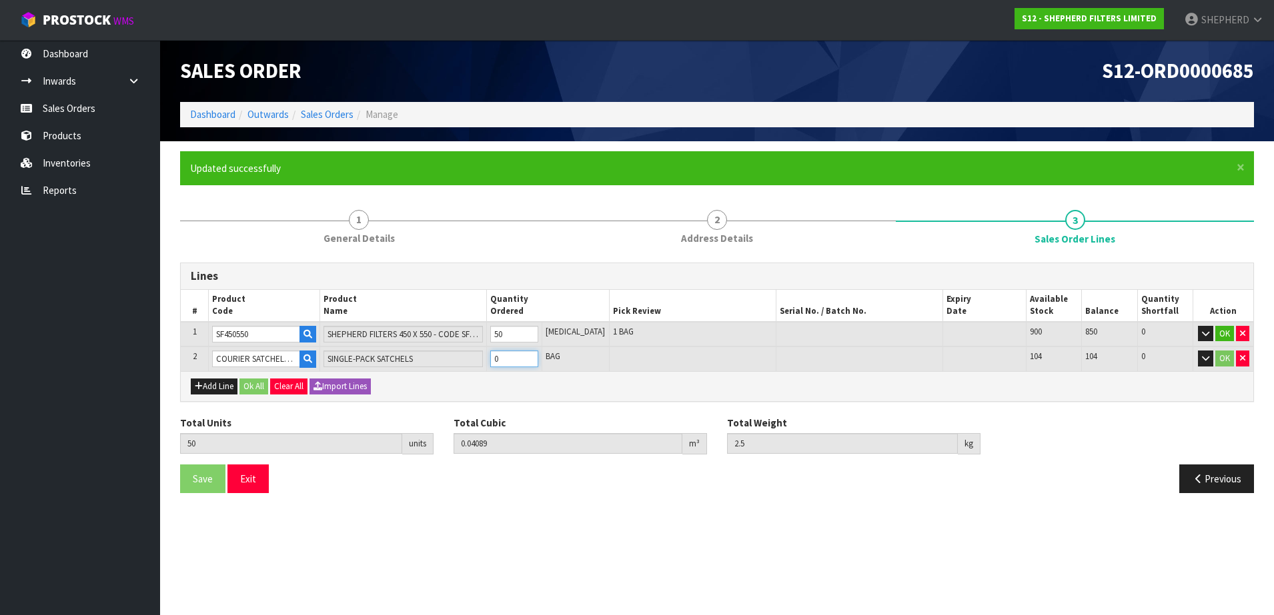
type input "51"
type input "0.040957"
type input "2.51"
type input "1"
click at [253, 388] on button "Ok All" at bounding box center [253, 387] width 29 height 16
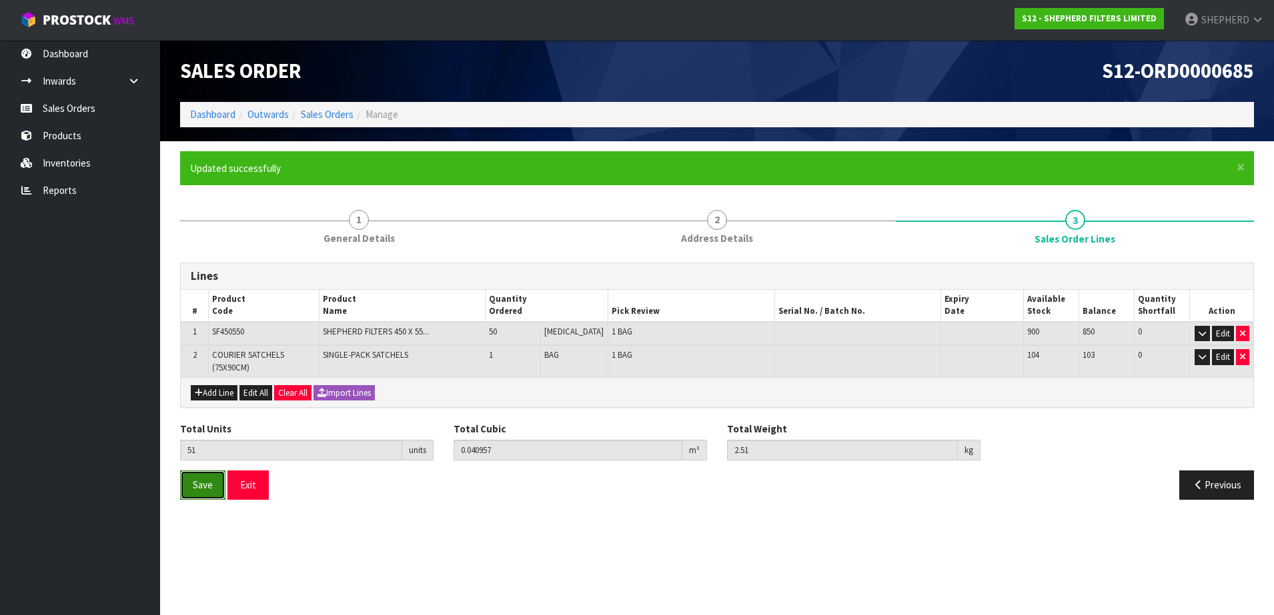
click at [198, 485] on span "Save" at bounding box center [203, 485] width 20 height 13
click at [251, 483] on button "Exit" at bounding box center [247, 485] width 41 height 29
